Goal: Transaction & Acquisition: Purchase product/service

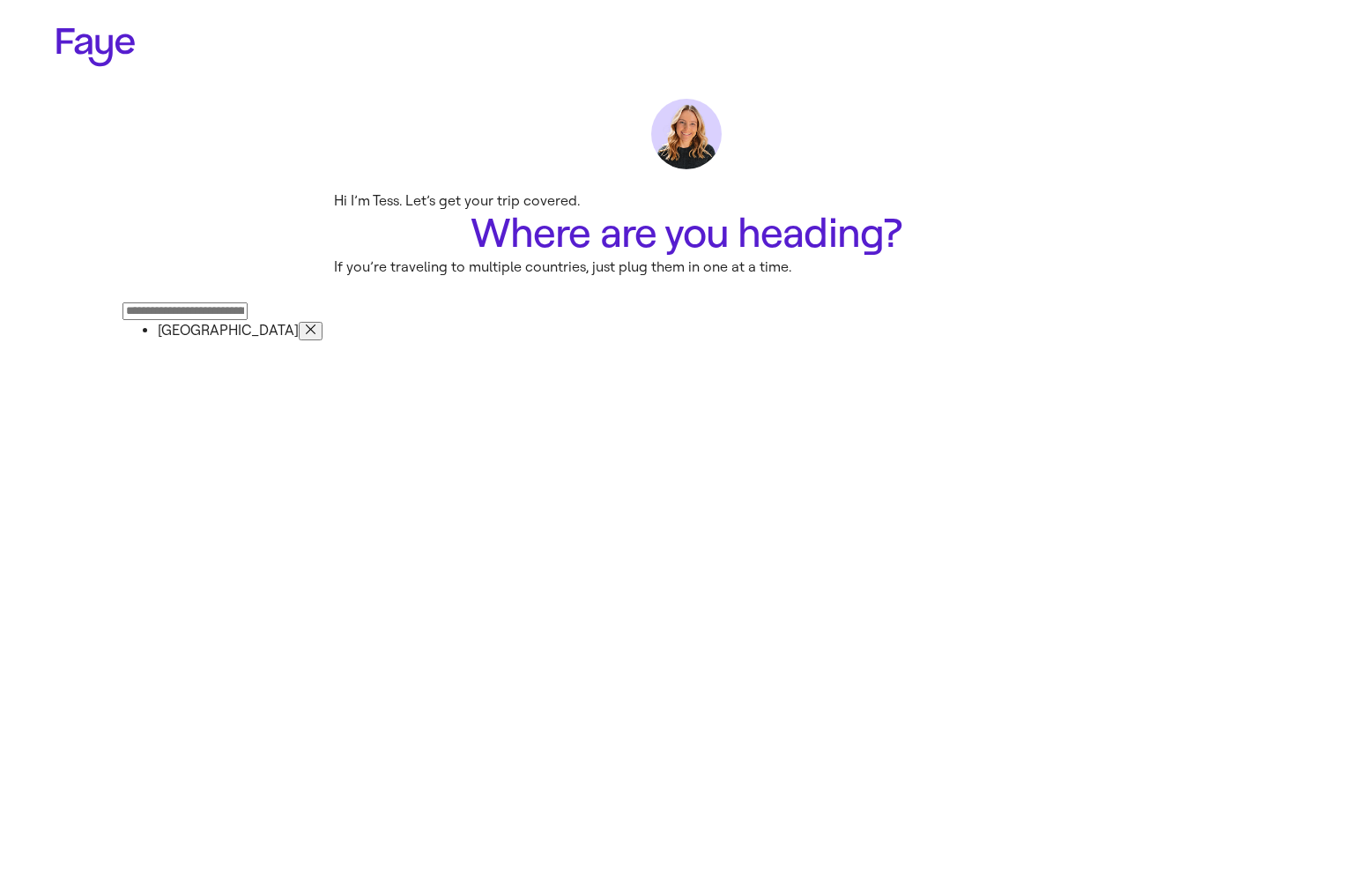
click at [247, 320] on input "Press enter after you type each destination" at bounding box center [184, 310] width 125 height 17
click at [0, 0] on button "Next" at bounding box center [0, 0] width 0 height 0
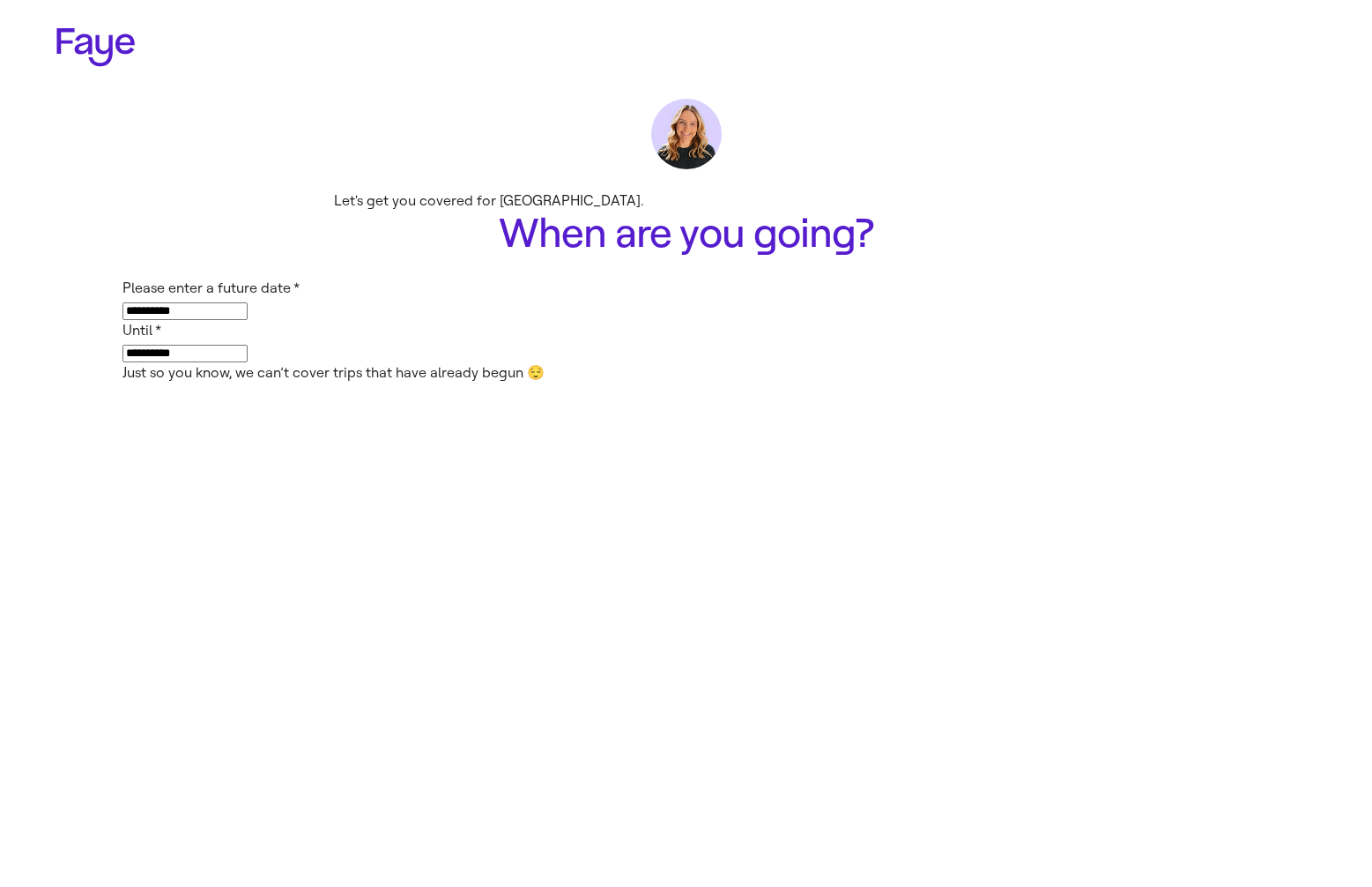
click at [247, 320] on input "**********" at bounding box center [184, 310] width 125 height 17
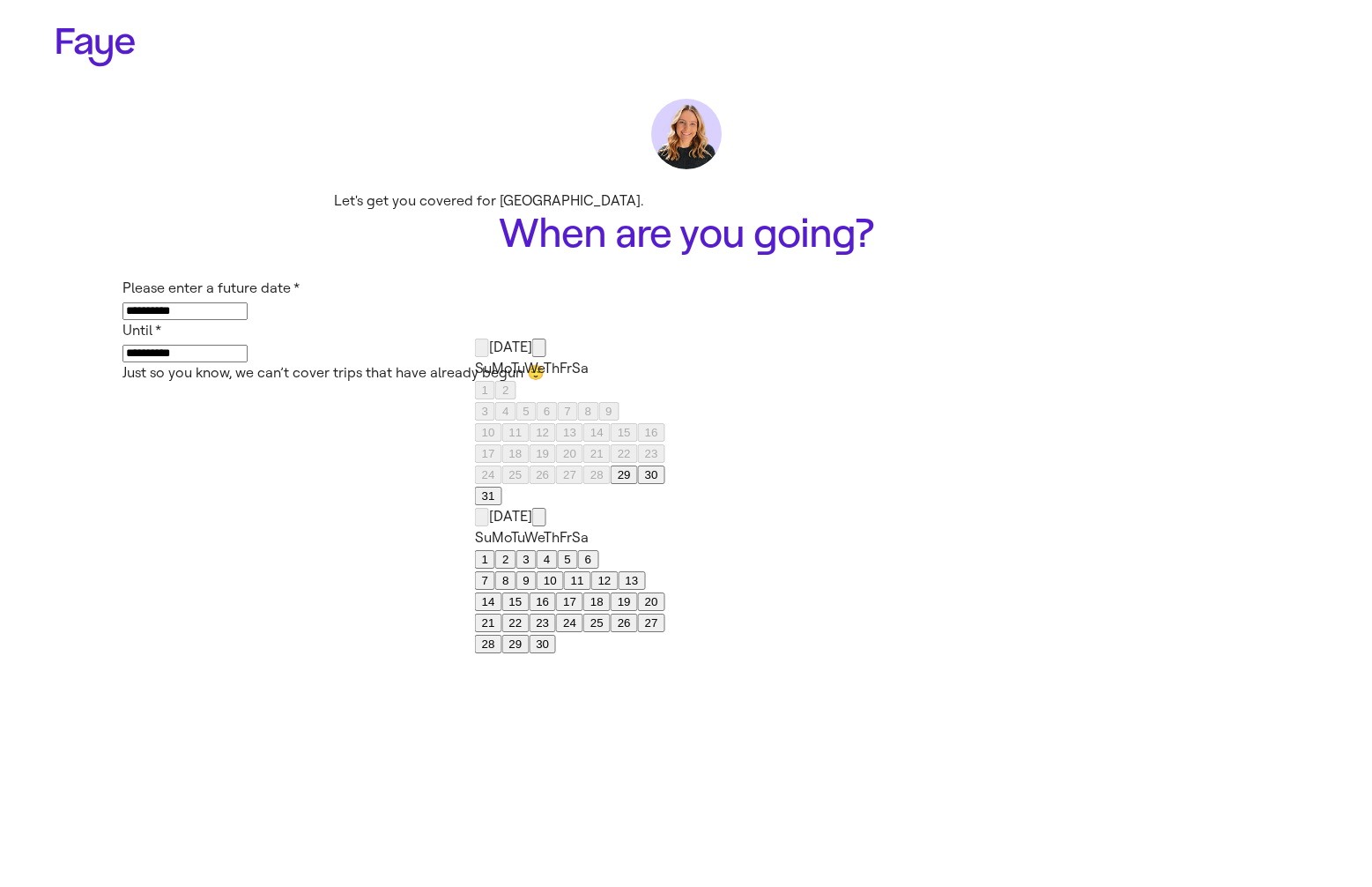
click at [495, 550] on button "1" at bounding box center [485, 559] width 20 height 18
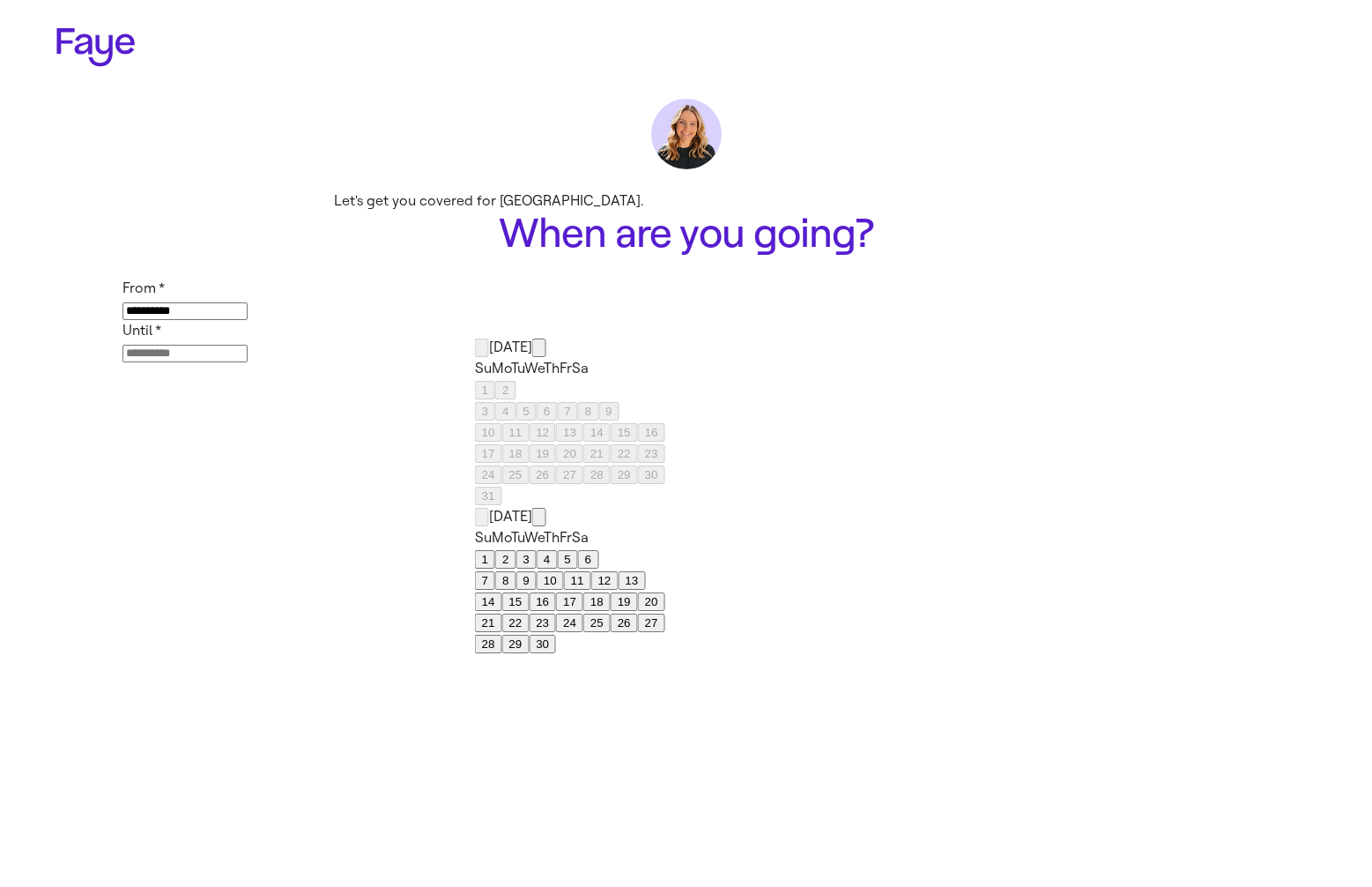
click at [556, 550] on button "4" at bounding box center [546, 559] width 20 height 18
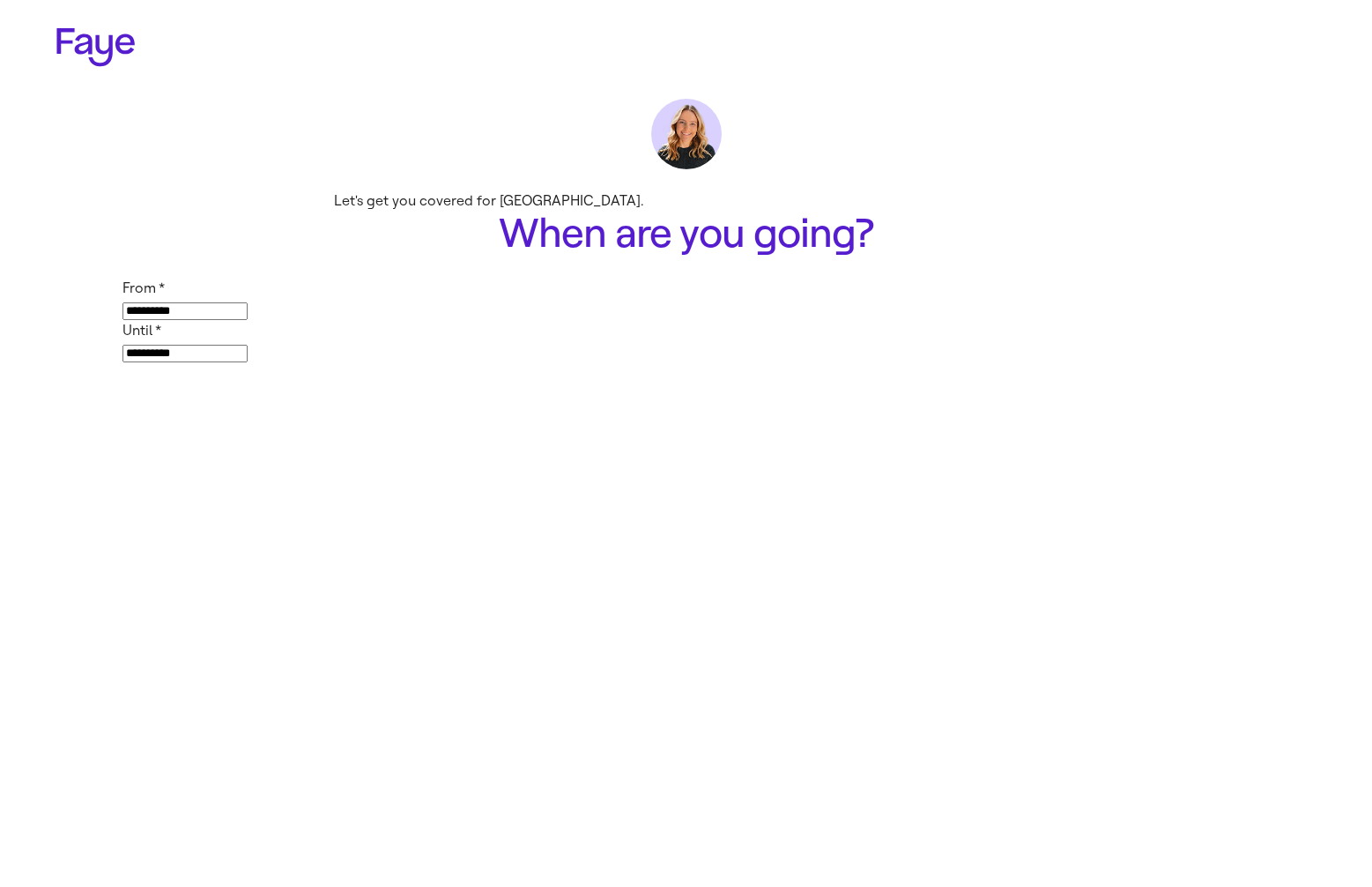
click at [0, 0] on button "Next" at bounding box center [0, 0] width 0 height 0
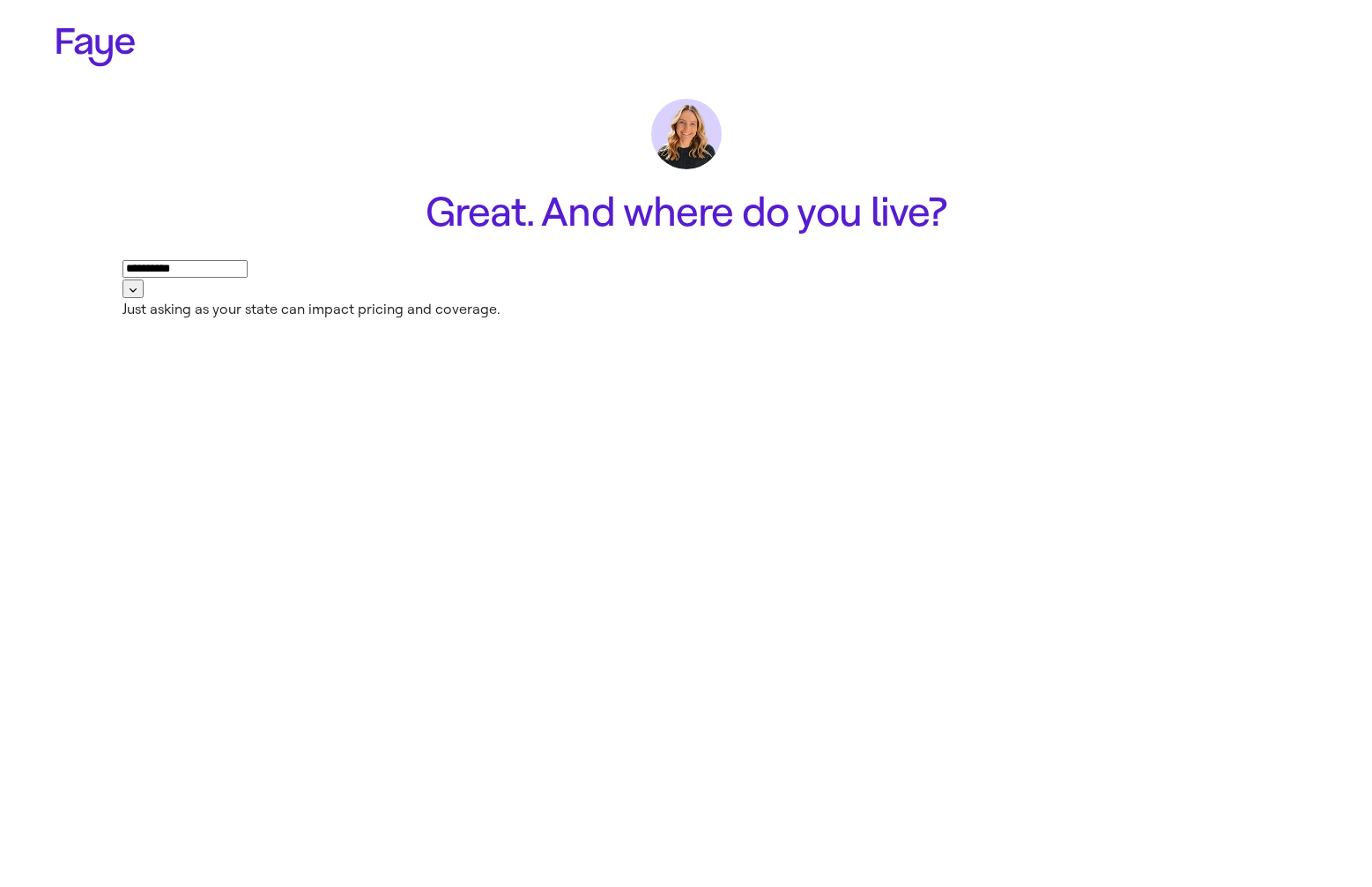
click at [0, 0] on button "Next" at bounding box center [0, 0] width 0 height 0
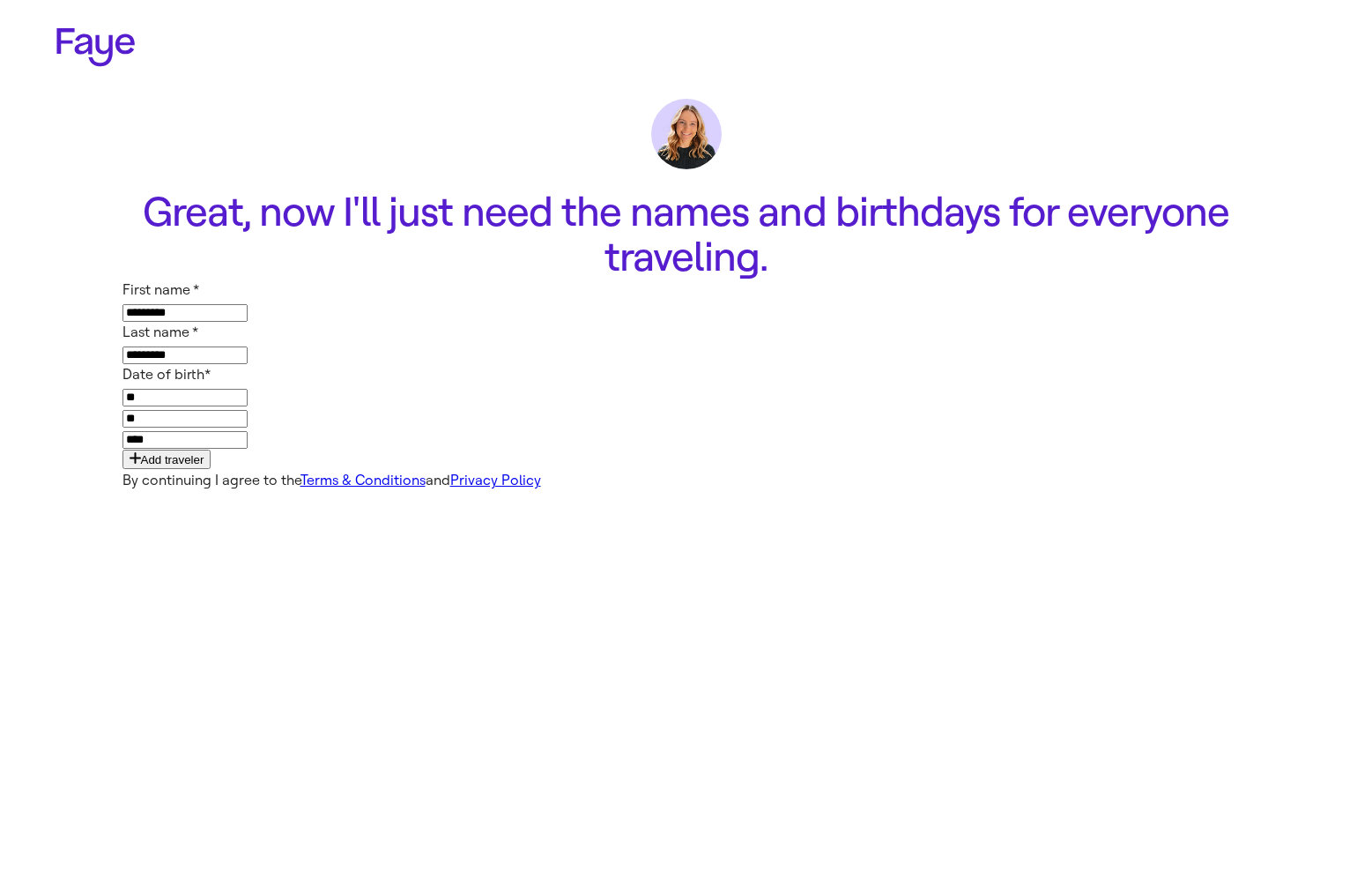
click at [0, 0] on button "See pricing" at bounding box center [0, 0] width 0 height 0
